Goal: Task Accomplishment & Management: Use online tool/utility

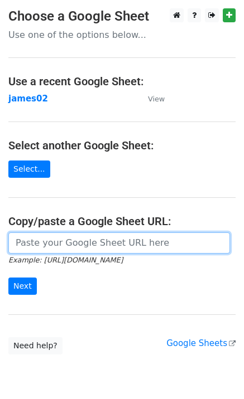
click at [42, 235] on input "url" at bounding box center [118, 243] width 221 height 21
paste input "[URL][DOMAIN_NAME]"
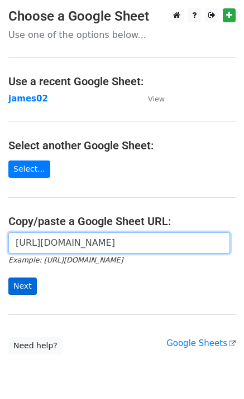
type input "[URL][DOMAIN_NAME]"
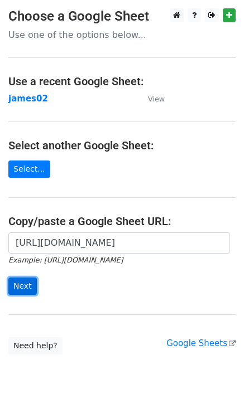
scroll to position [0, 0]
click at [26, 284] on input "Next" at bounding box center [22, 286] width 28 height 17
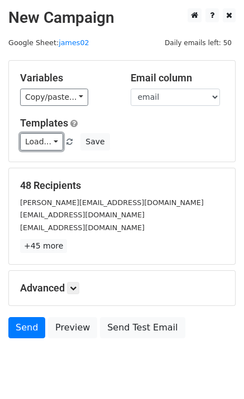
drag, startPoint x: 33, startPoint y: 149, endPoint x: 58, endPoint y: 173, distance: 34.3
click at [33, 149] on link "Load..." at bounding box center [41, 141] width 43 height 17
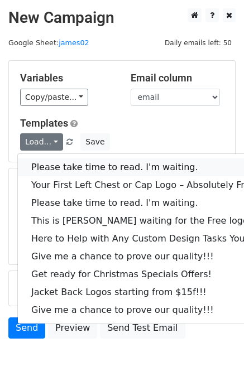
click at [59, 172] on link "Please take time to read. I'm waiting." at bounding box center [151, 167] width 266 height 18
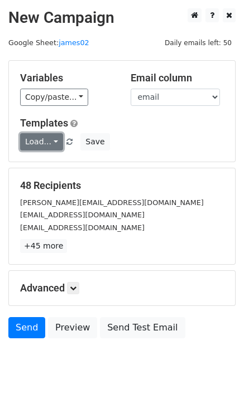
click at [41, 143] on link "Load..." at bounding box center [41, 141] width 43 height 17
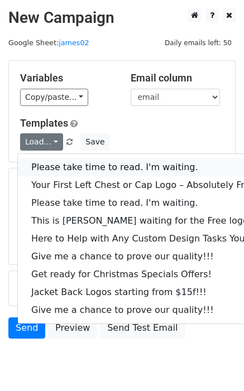
click at [87, 170] on link "Please take time to read. I'm waiting." at bounding box center [151, 167] width 266 height 18
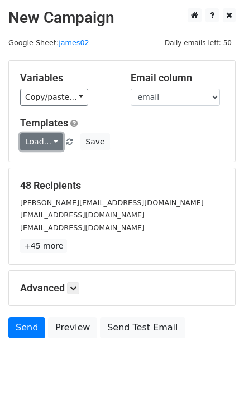
click at [46, 147] on link "Load..." at bounding box center [41, 141] width 43 height 17
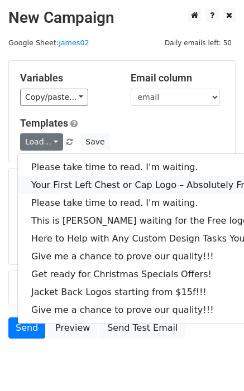
click at [64, 183] on link "Your First Left Chest or Cap Logo – Absolutely Free" at bounding box center [151, 185] width 266 height 18
